Goal: Task Accomplishment & Management: Manage account settings

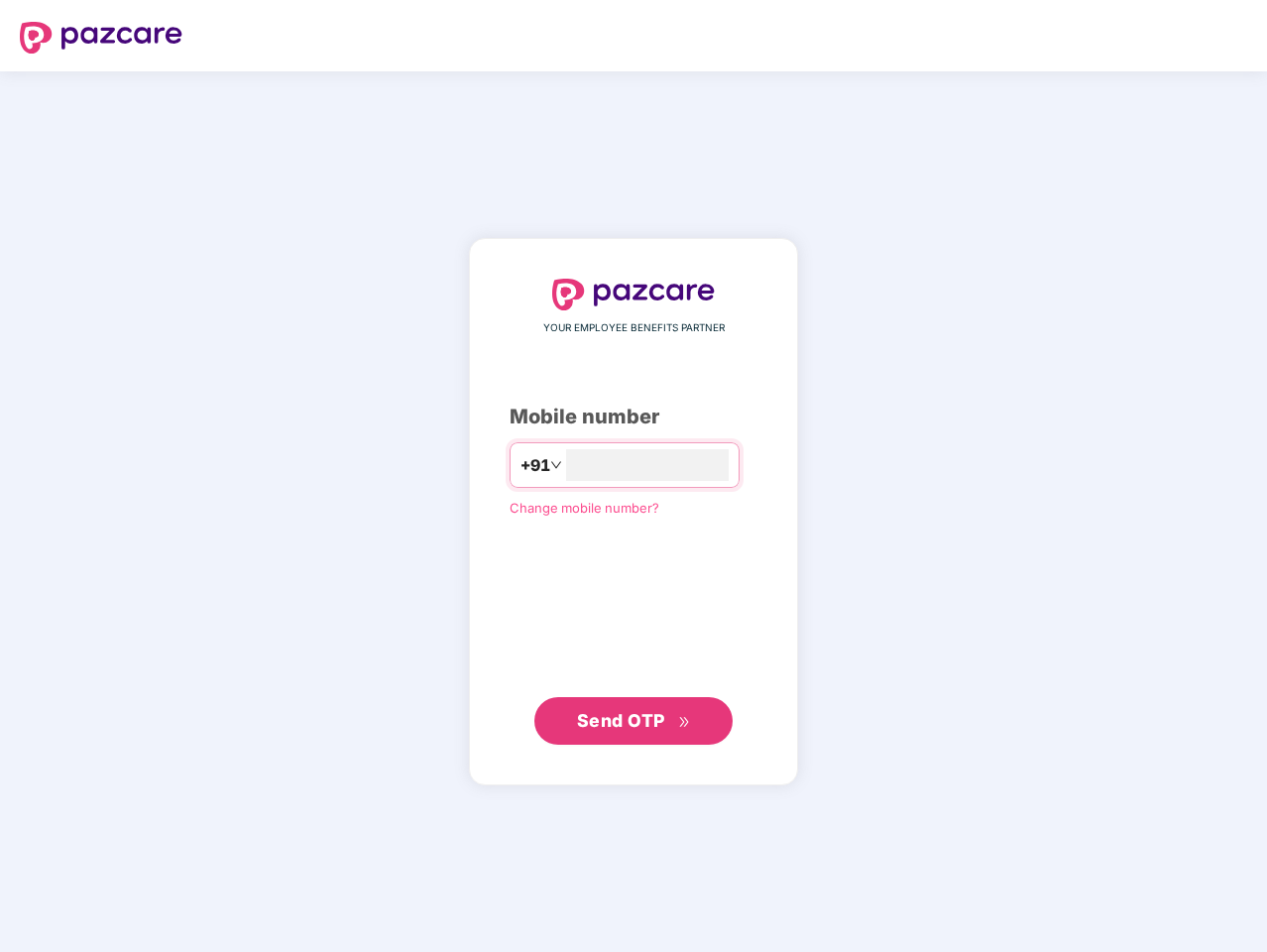
click at [634, 476] on input "number" at bounding box center [648, 465] width 163 height 32
click at [101, 38] on img at bounding box center [101, 38] width 163 height 32
click at [521, 465] on span "+91" at bounding box center [536, 465] width 30 height 25
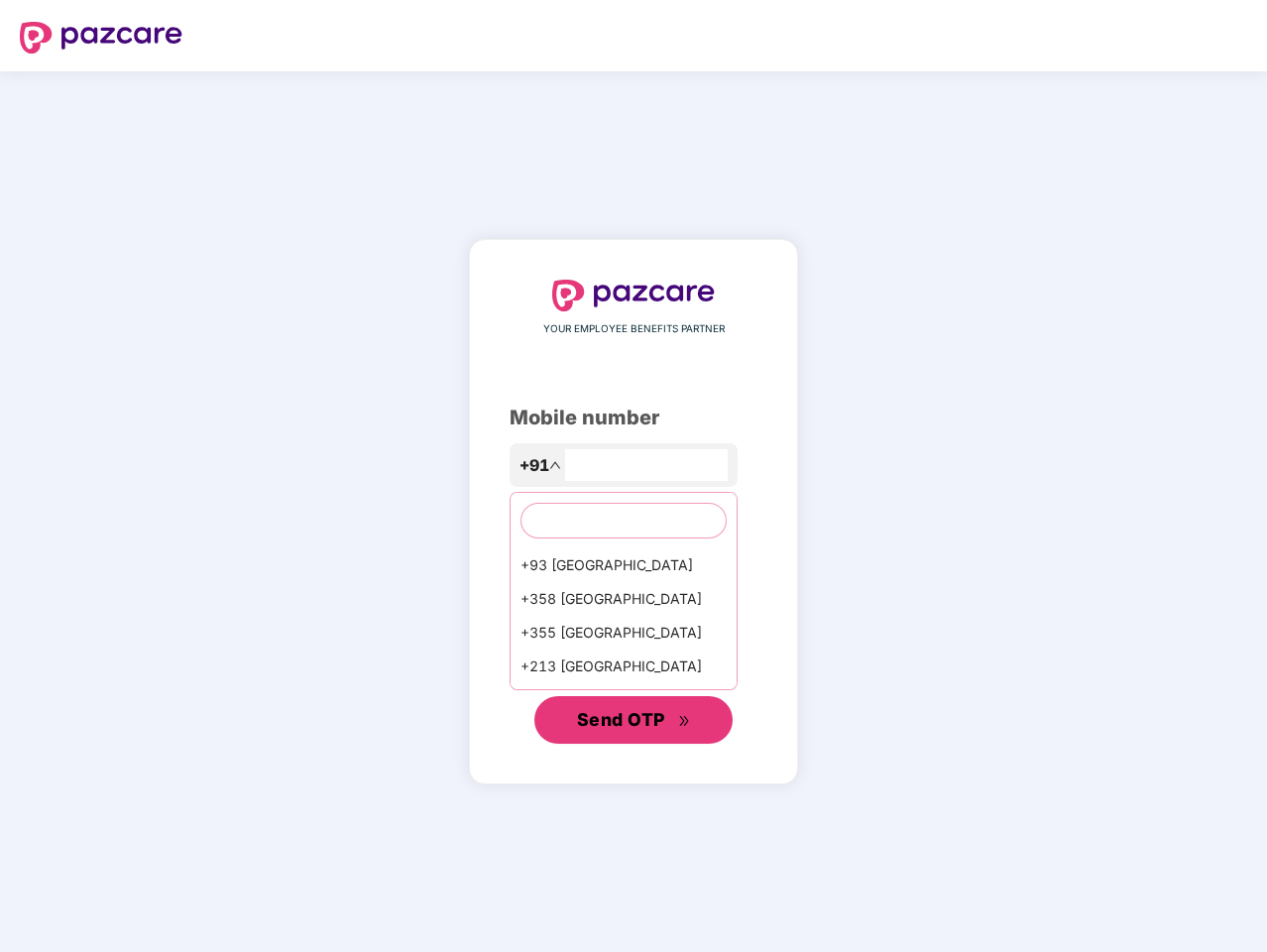
click at [634, 721] on span "Send OTP" at bounding box center [621, 719] width 88 height 21
